Goal: Check status: Check status

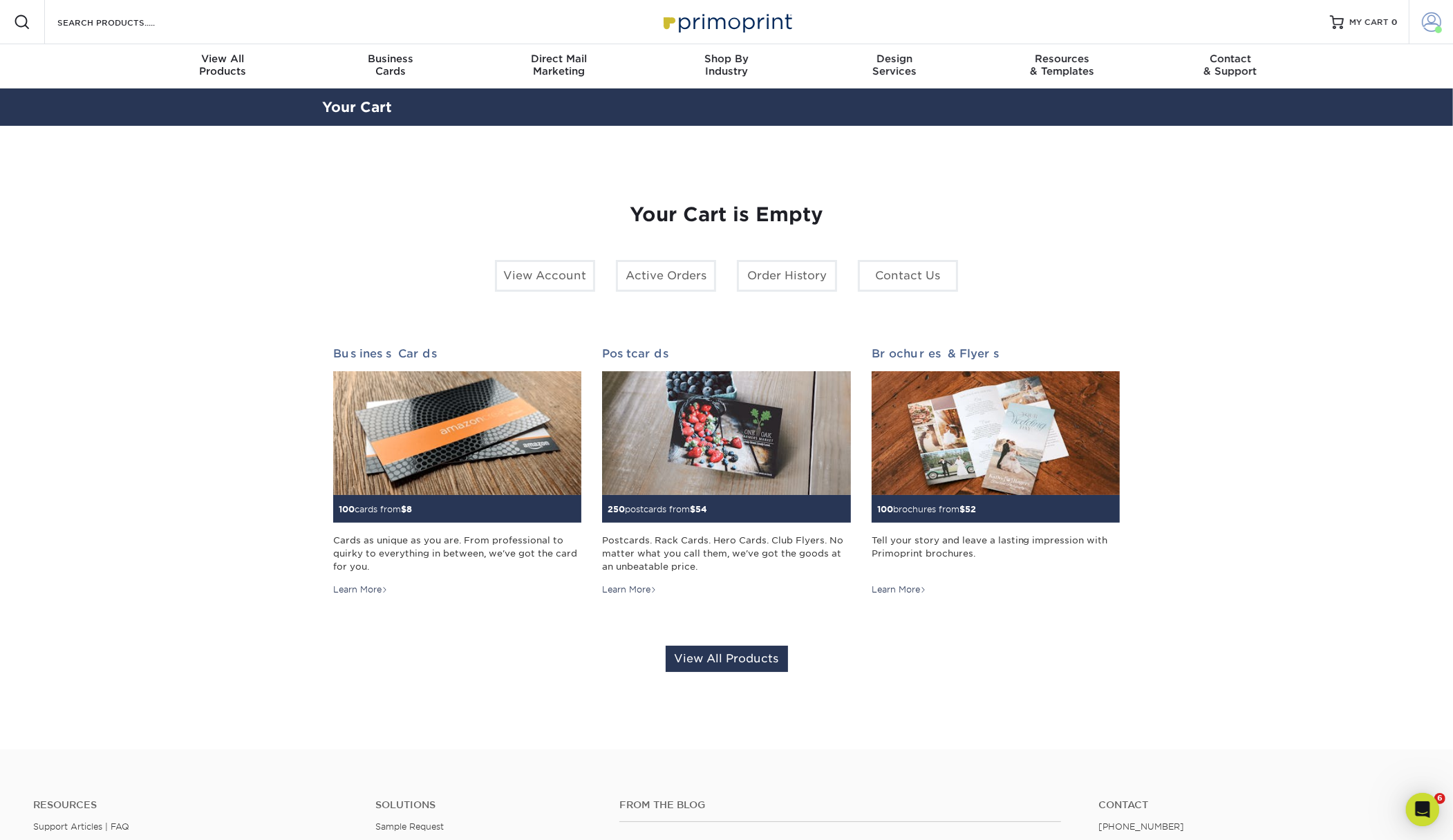
click at [1434, 18] on span at bounding box center [1431, 22] width 19 height 19
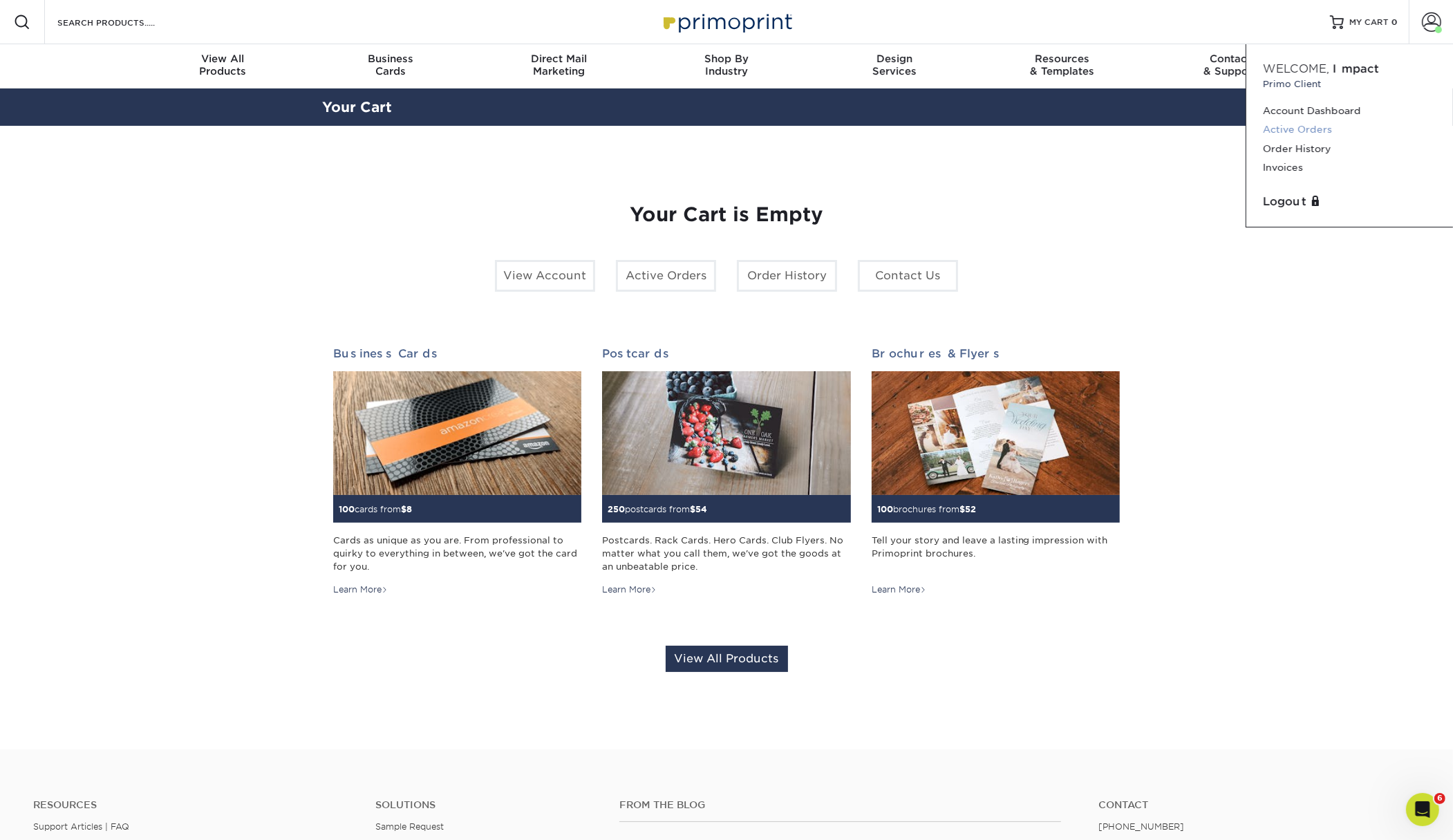
click at [1305, 124] on link "Active Orders" at bounding box center [1350, 129] width 174 height 18
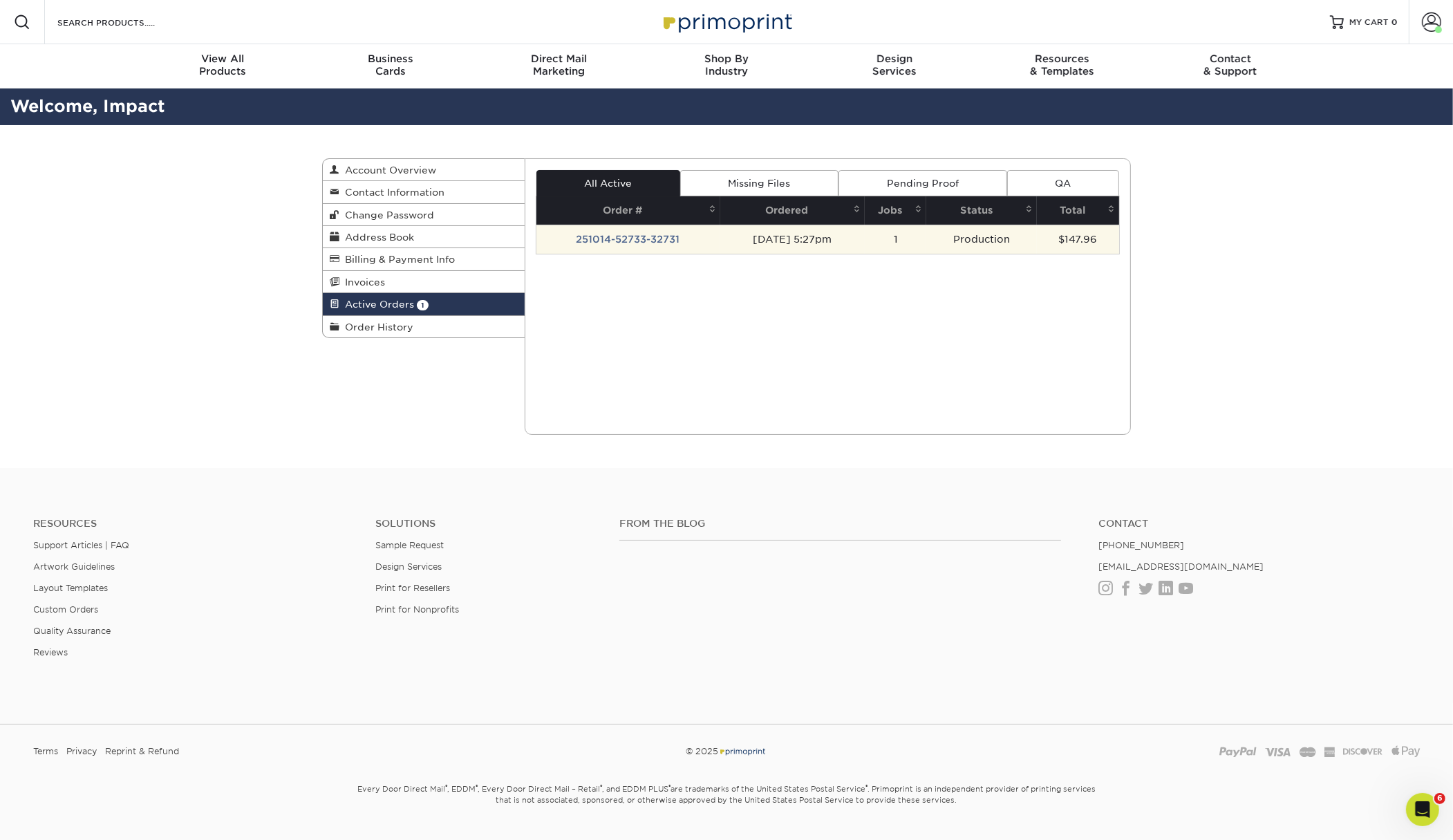
click at [690, 240] on td "251014-52733-32731" at bounding box center [628, 239] width 184 height 29
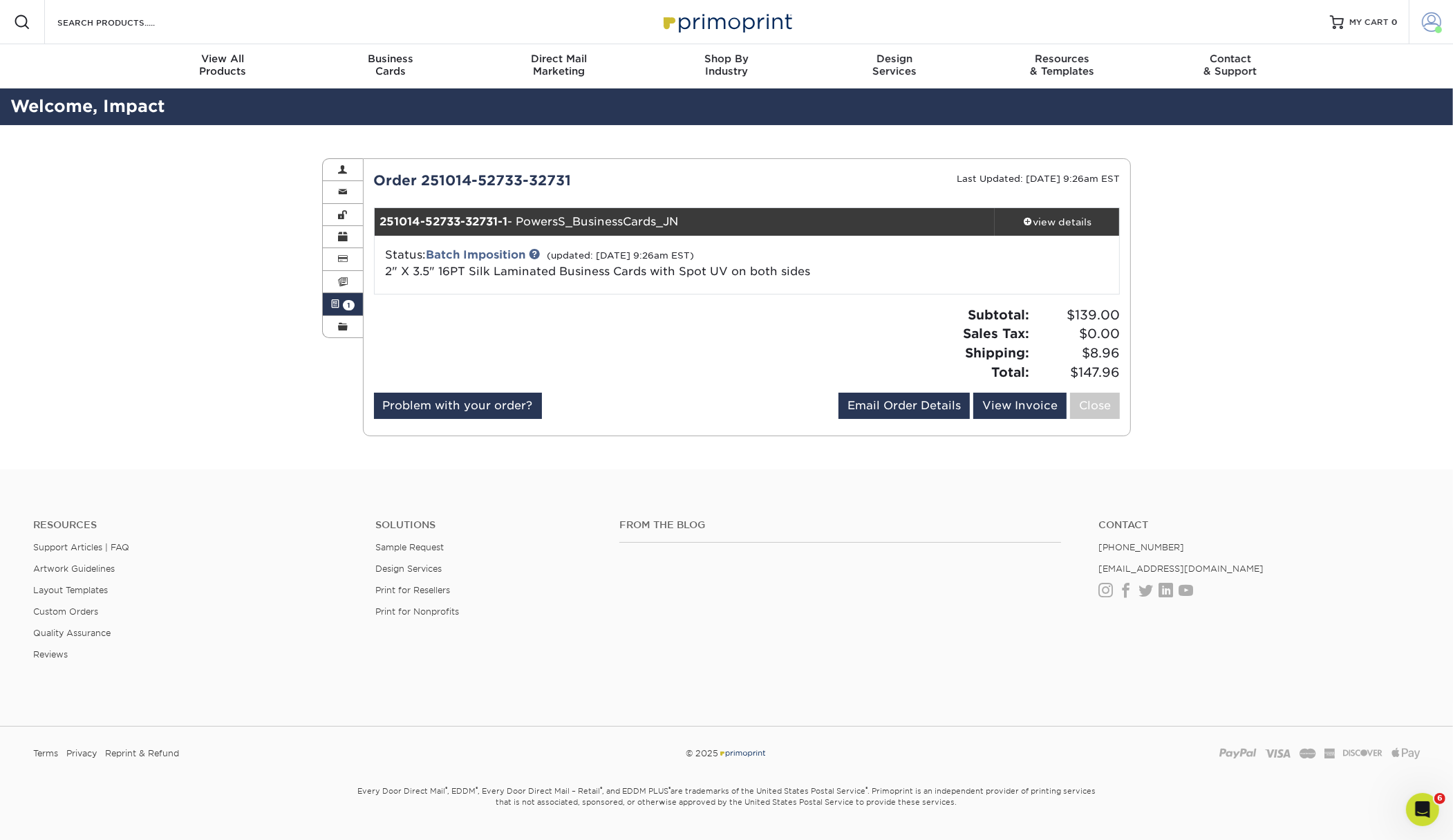
click at [1435, 28] on span at bounding box center [1431, 22] width 19 height 19
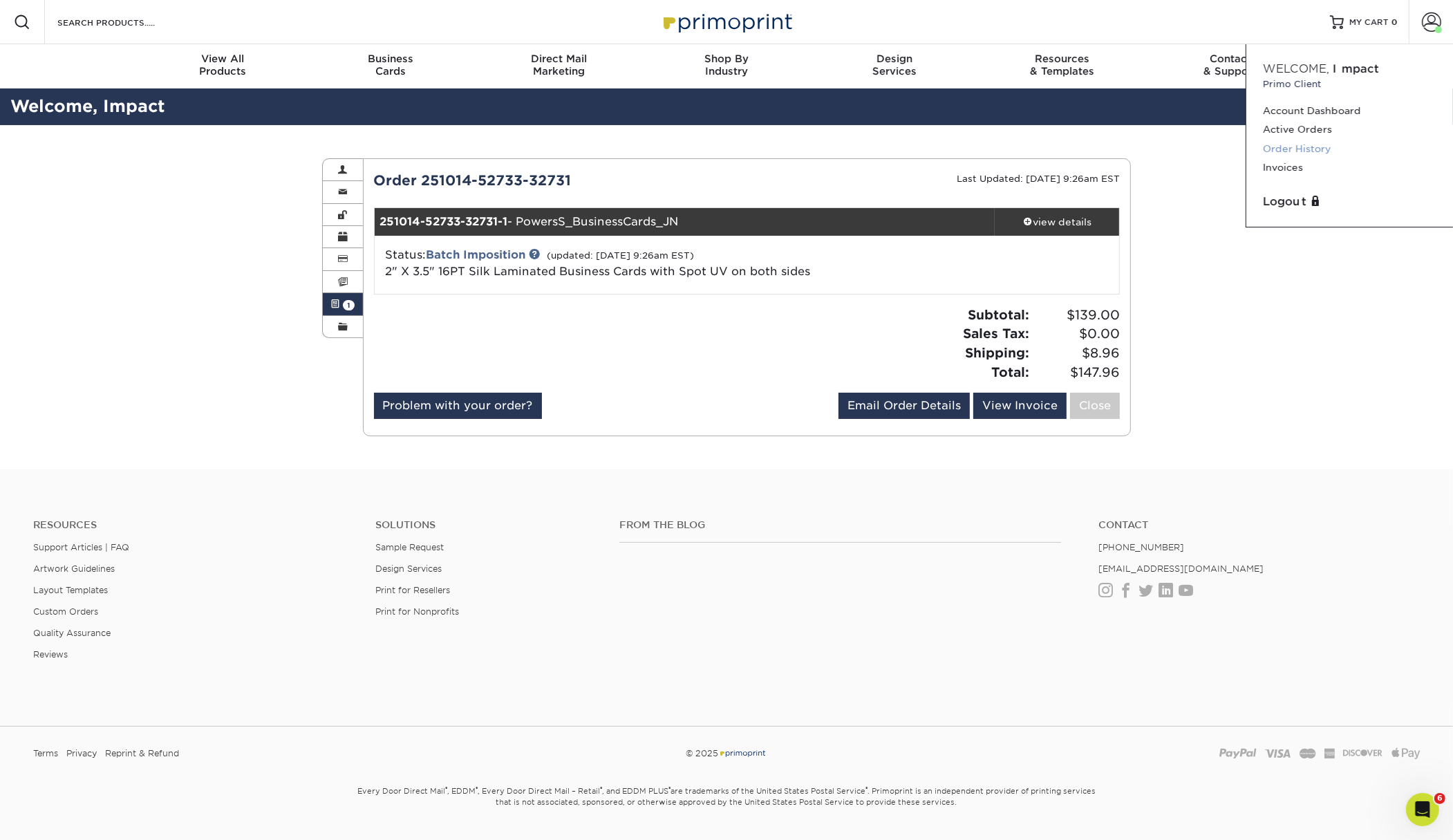
click at [1312, 147] on link "Order History" at bounding box center [1350, 149] width 174 height 18
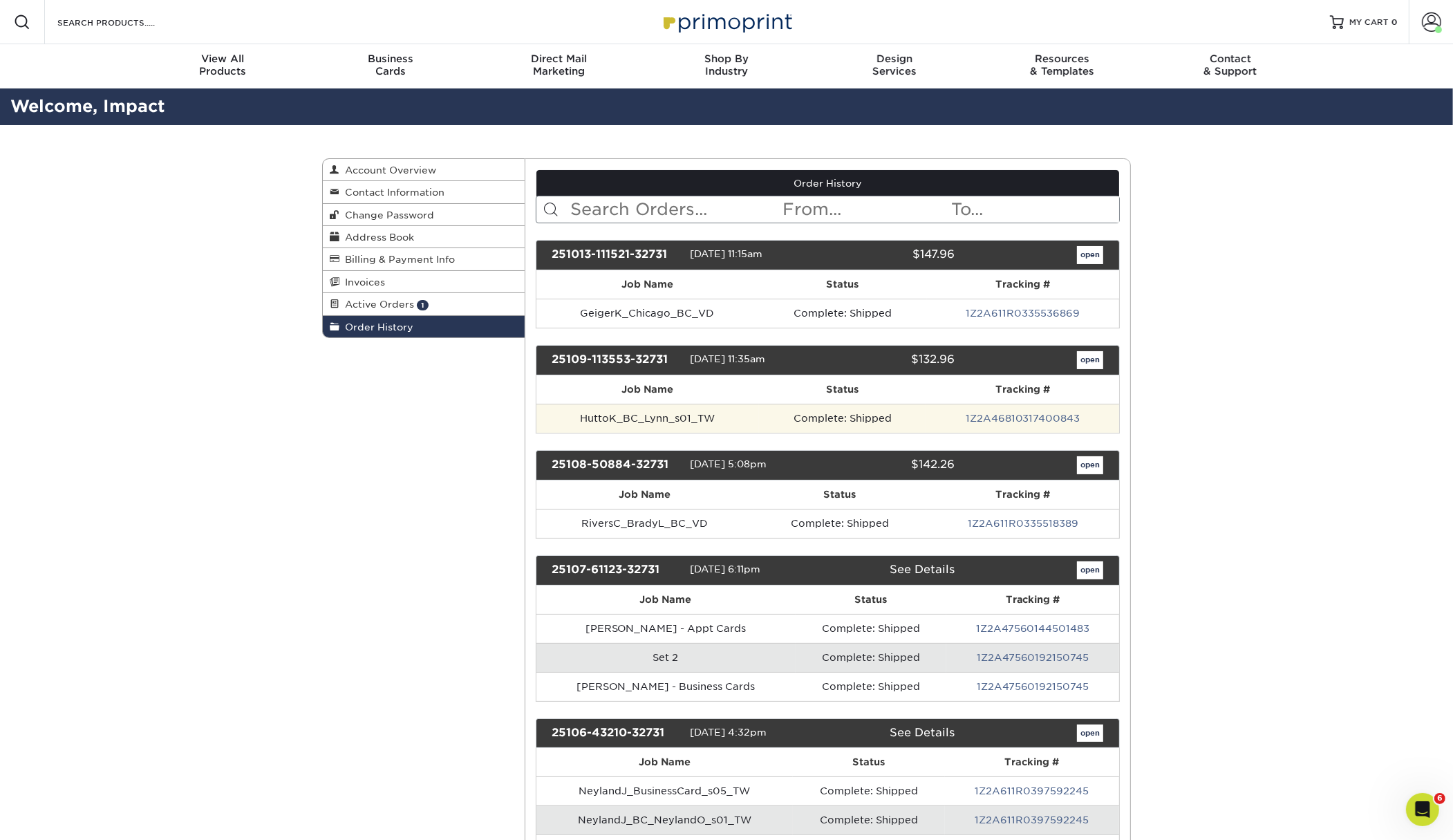
click at [753, 413] on td "HuttoK_BC_Lynn_s01_TW" at bounding box center [648, 418] width 223 height 29
click at [1068, 417] on link "1Z2A46810317400843" at bounding box center [1022, 418] width 115 height 11
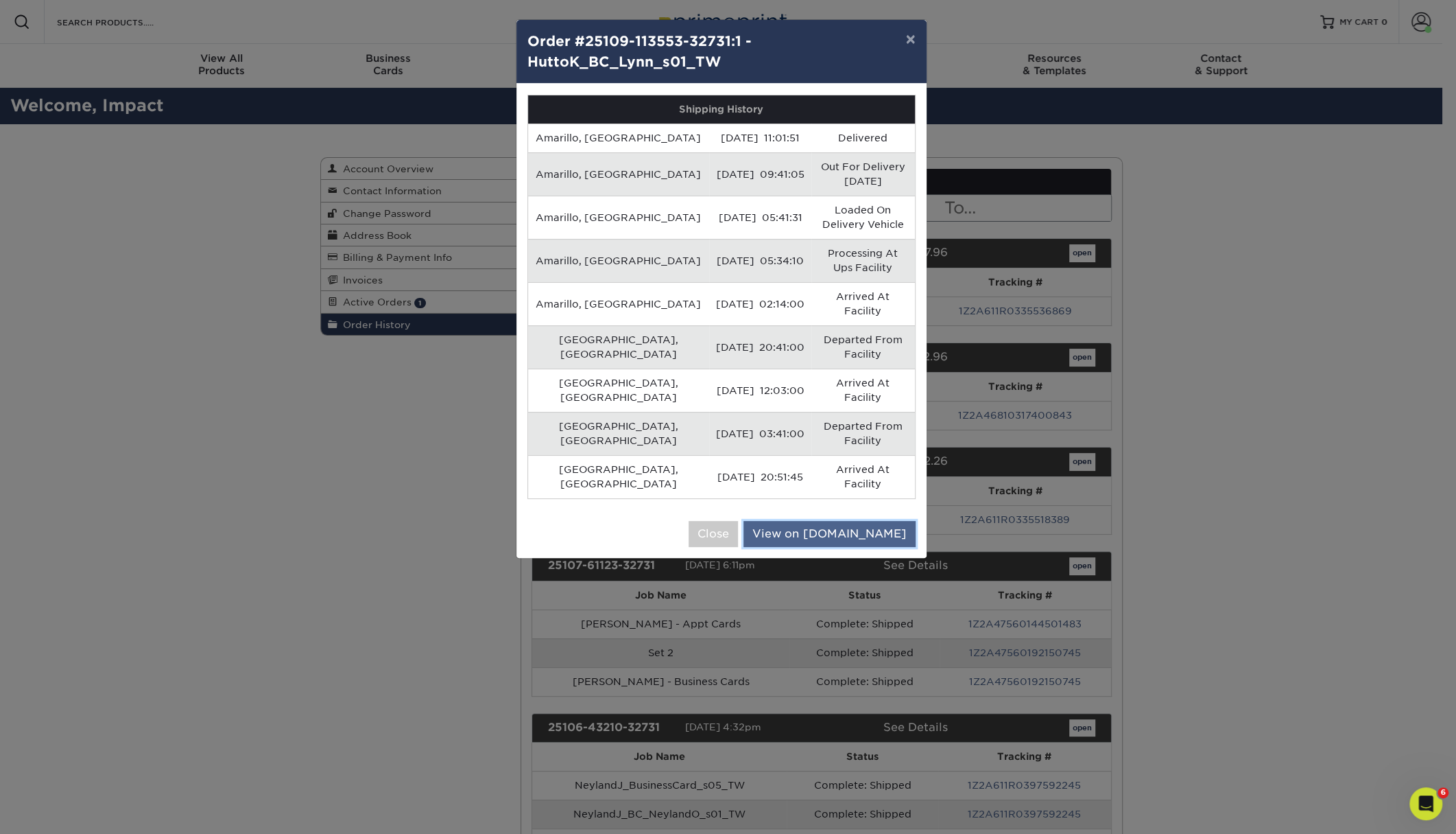
click at [826, 521] on link "View on [DOMAIN_NAME]" at bounding box center [830, 534] width 172 height 26
